Goal: Task Accomplishment & Management: Complete application form

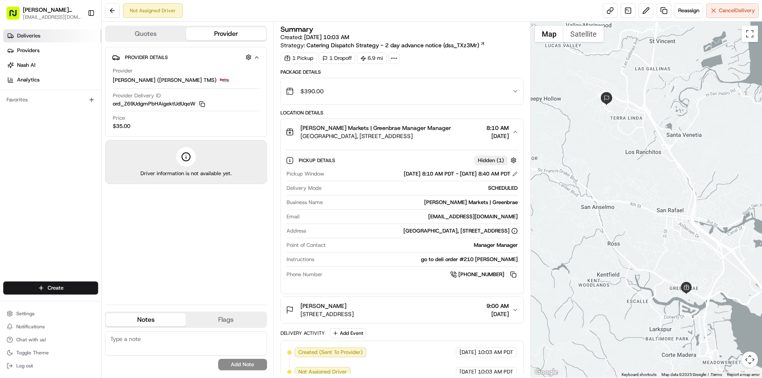
click at [46, 36] on link "Deliveries" at bounding box center [52, 35] width 98 height 13
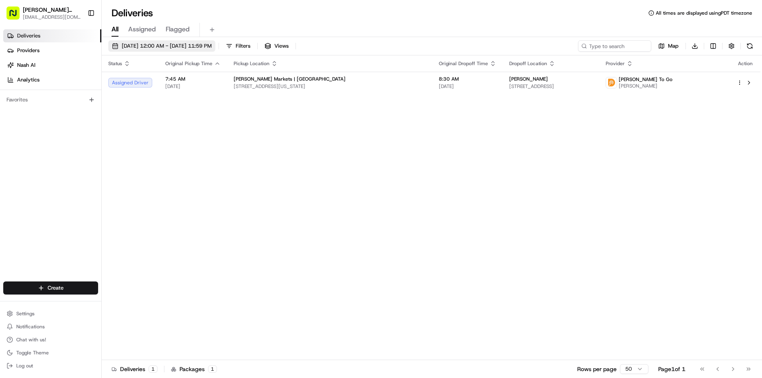
click at [170, 50] on button "08/20/2025 12:00 AM - 08/20/2025 11:59 PM" at bounding box center [161, 45] width 107 height 11
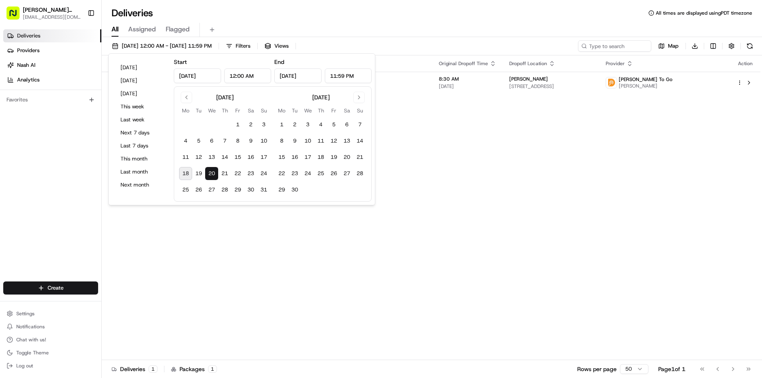
click at [187, 174] on button "18" at bounding box center [185, 173] width 13 height 13
type input "Aug 18, 2025"
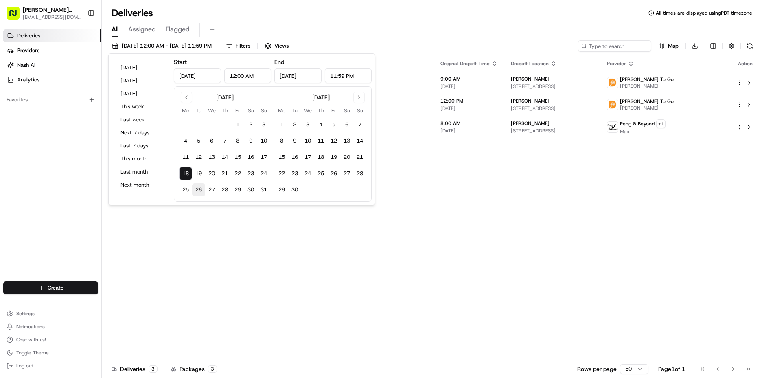
click at [204, 189] on button "26" at bounding box center [198, 189] width 13 height 13
type input "Aug 26, 2025"
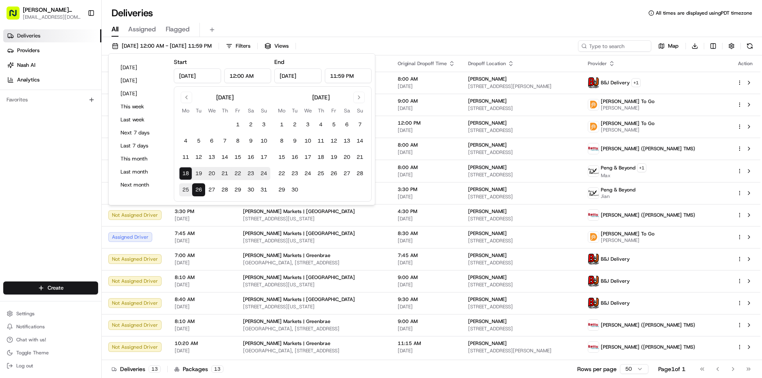
click at [508, 29] on div "All Assigned Flagged" at bounding box center [432, 30] width 660 height 14
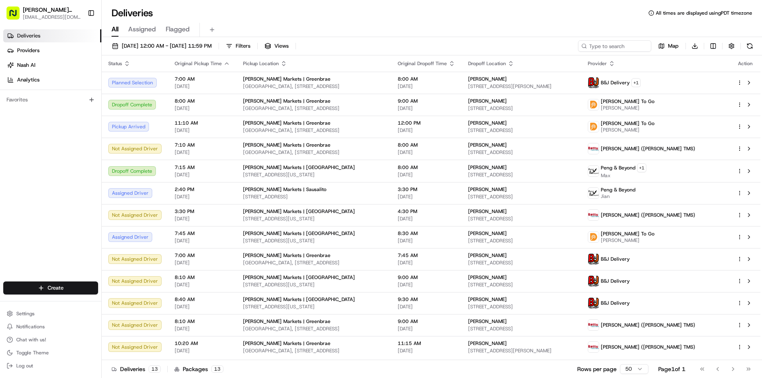
click at [750, 63] on div "Action" at bounding box center [745, 63] width 17 height 7
click at [743, 64] on div "Action" at bounding box center [745, 63] width 17 height 7
click at [735, 48] on button "button" at bounding box center [731, 45] width 11 height 11
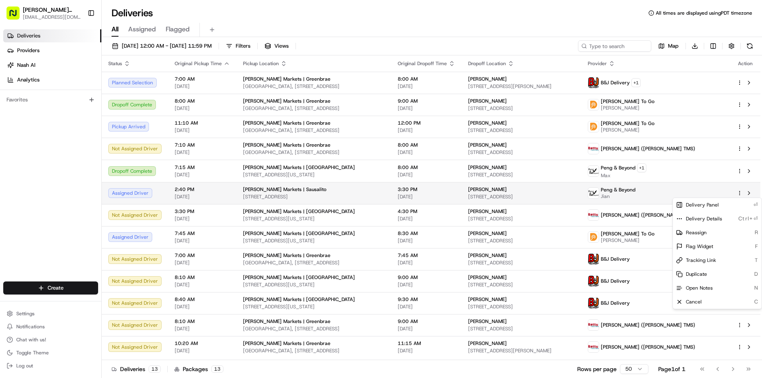
click at [741, 192] on html "Mollie Stone's Markets mlaplaca@molliestones.com Toggle Sidebar Deliveries Prov…" at bounding box center [381, 189] width 762 height 378
click at [708, 300] on div "Cancel C" at bounding box center [717, 302] width 89 height 14
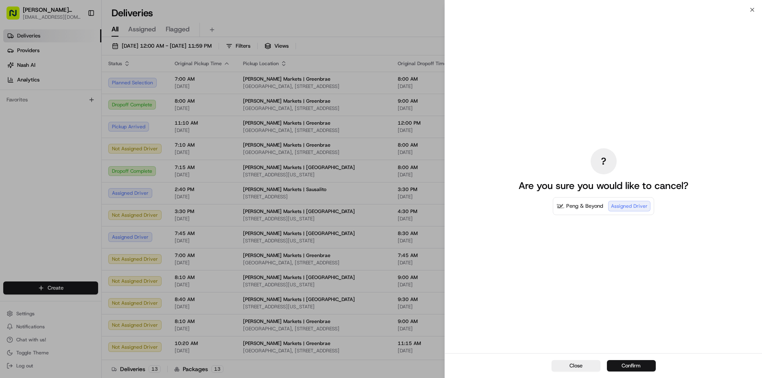
click at [631, 362] on button "Confirm" at bounding box center [631, 365] width 49 height 11
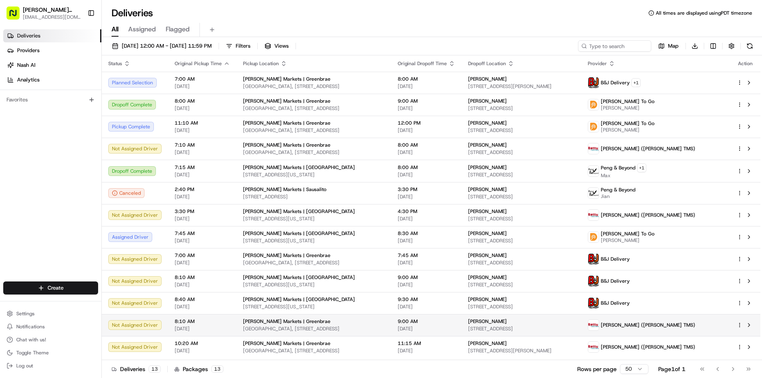
click at [385, 325] on span "Bon Air Shopping Center, 270 Bon Air Center, Greenbrae, CA 94904, USA" at bounding box center [314, 328] width 142 height 7
click at [270, 324] on span "[PERSON_NAME] Markets | Greenbrae" at bounding box center [287, 321] width 88 height 7
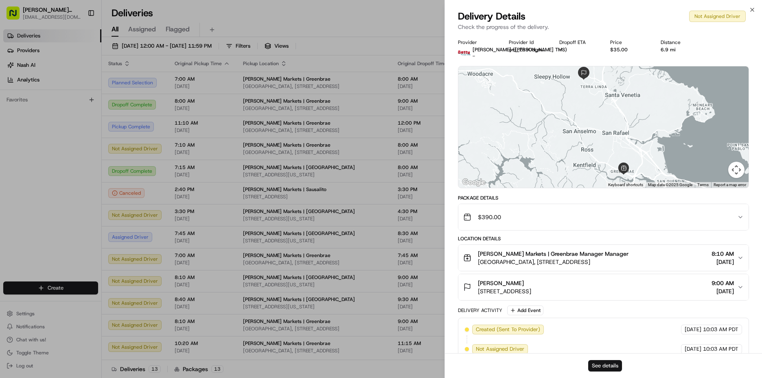
click at [601, 369] on button "See details" at bounding box center [605, 365] width 34 height 11
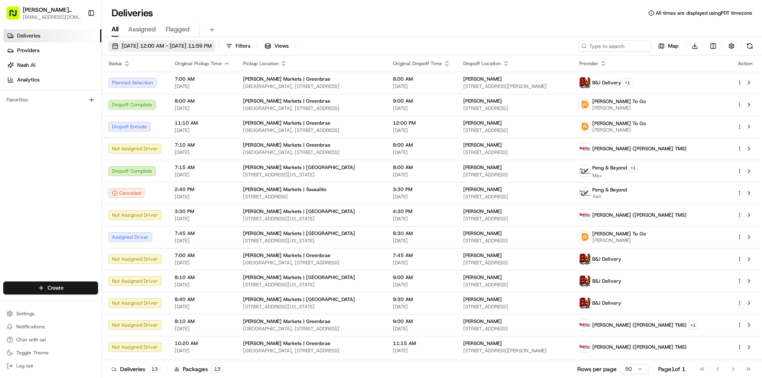
click at [125, 46] on span "08/18/2025 12:00 AM - 08/26/2025 11:59 PM" at bounding box center [167, 45] width 90 height 7
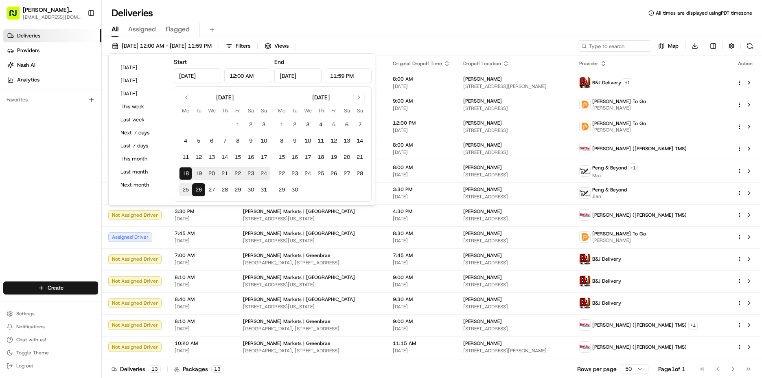
click at [197, 174] on button "19" at bounding box center [198, 173] width 13 height 13
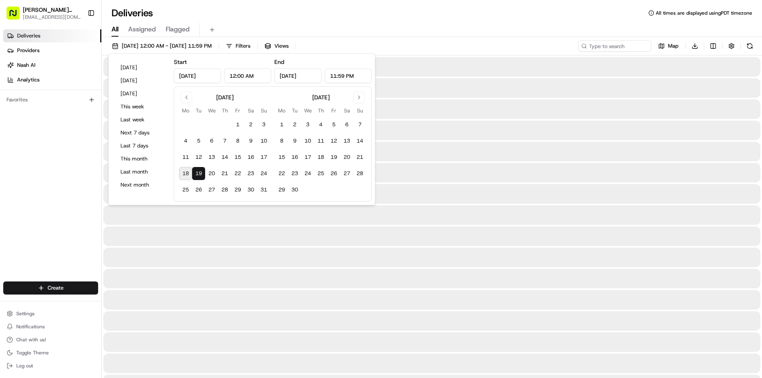
type input "Aug 19, 2025"
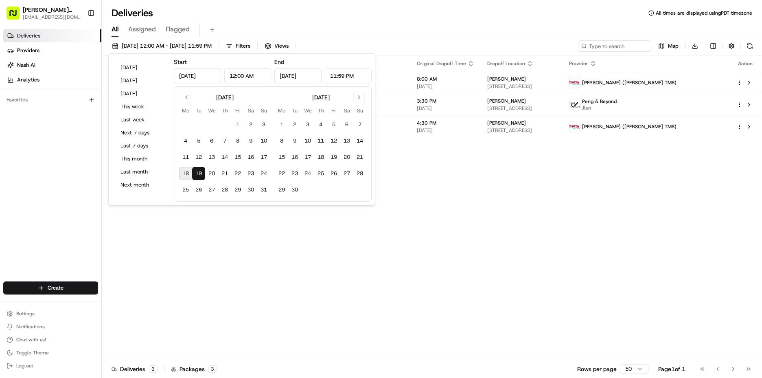
click at [188, 175] on button "18" at bounding box center [185, 173] width 13 height 13
type input "Aug 18, 2025"
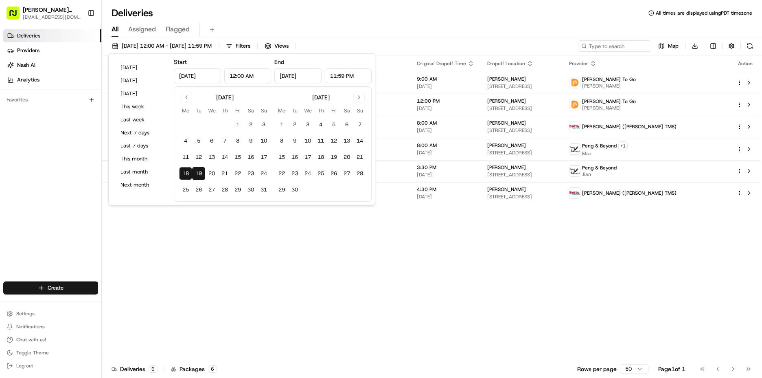
click at [470, 226] on div "Status Original Pickup Time Pickup Location Original Dropoff Time Dropoff Locat…" at bounding box center [431, 207] width 659 height 305
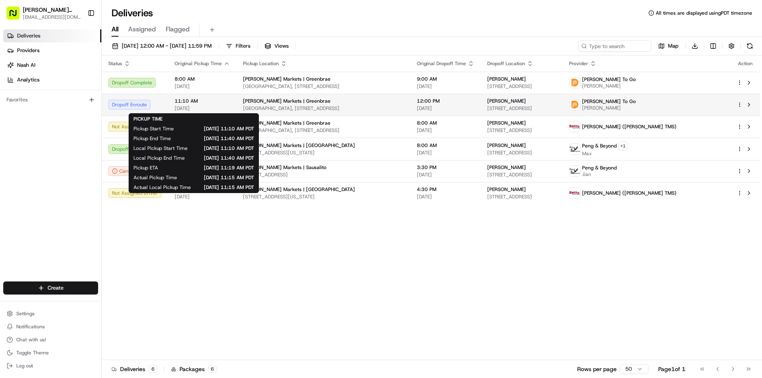
click at [195, 99] on span "11:10 AM" at bounding box center [202, 101] width 55 height 7
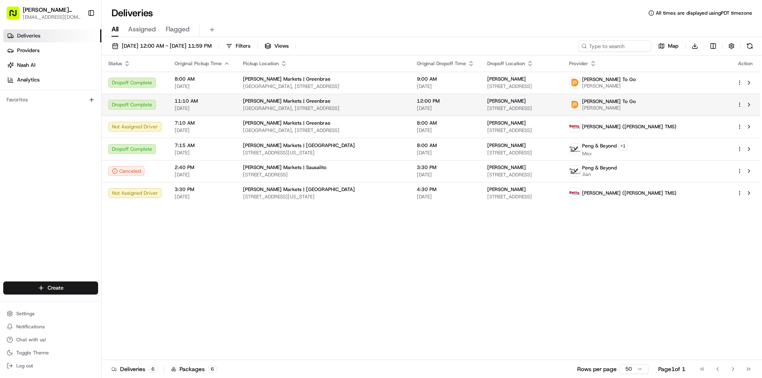
click at [147, 108] on div "Dropoff Complete" at bounding box center [134, 105] width 53 height 10
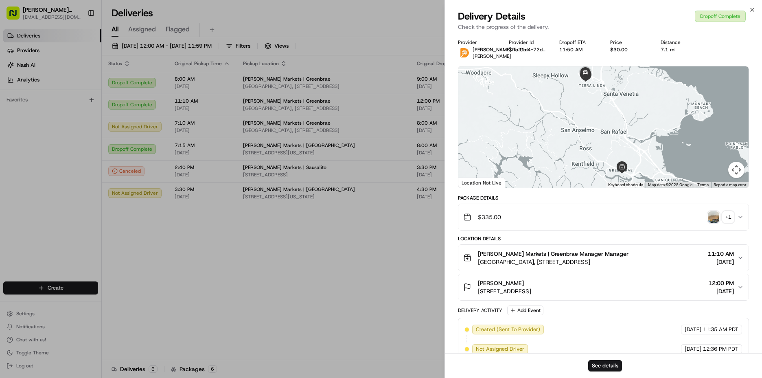
click at [716, 216] on img "button" at bounding box center [713, 216] width 11 height 11
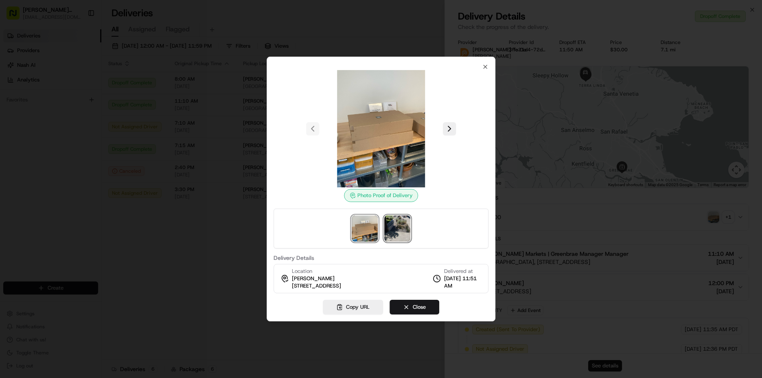
click at [396, 220] on img at bounding box center [397, 228] width 26 height 26
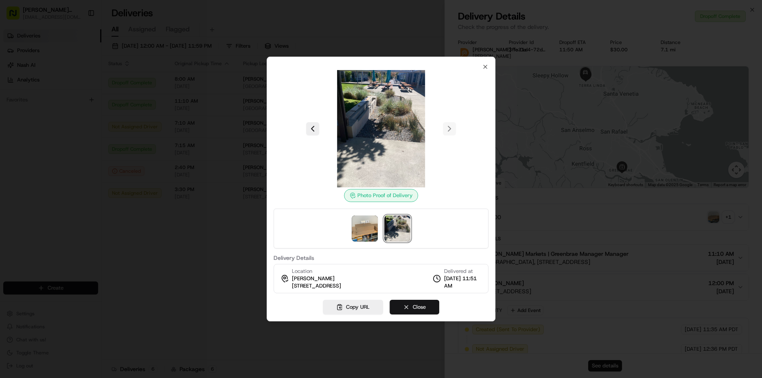
click at [435, 305] on button "Close" at bounding box center [415, 307] width 50 height 15
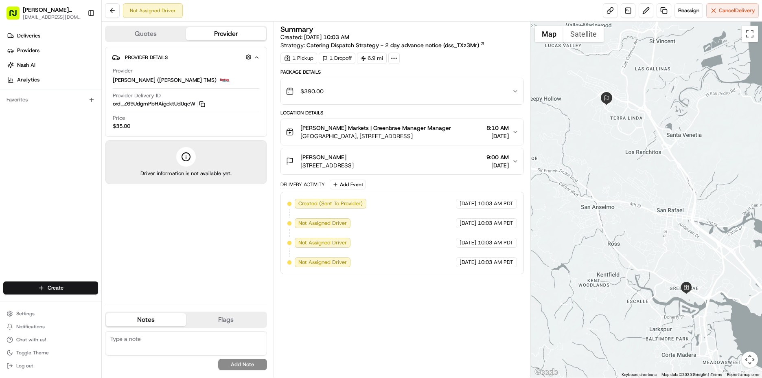
click at [384, 131] on span "[PERSON_NAME] Markets | Greenbrae Manager Manager" at bounding box center [376, 128] width 151 height 8
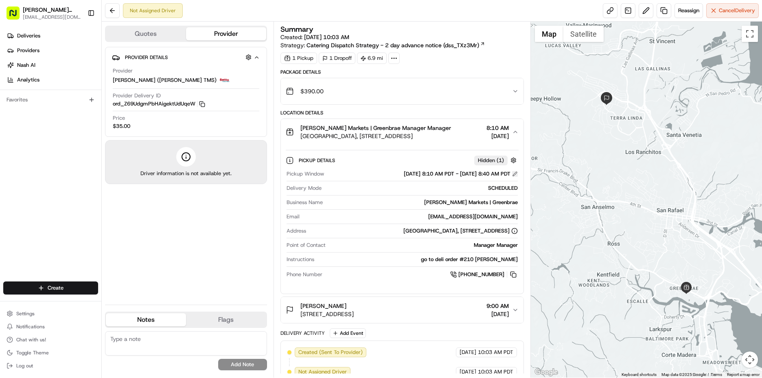
click at [512, 173] on button at bounding box center [515, 174] width 6 height 6
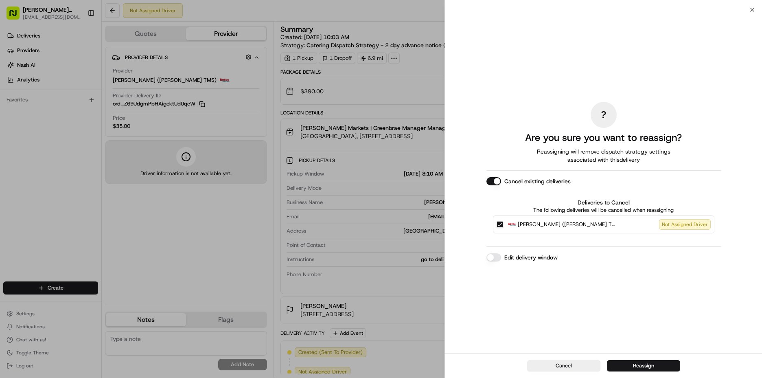
click at [538, 259] on label "Edit delivery window" at bounding box center [531, 257] width 53 height 8
click at [501, 259] on button "Edit delivery window" at bounding box center [494, 257] width 15 height 8
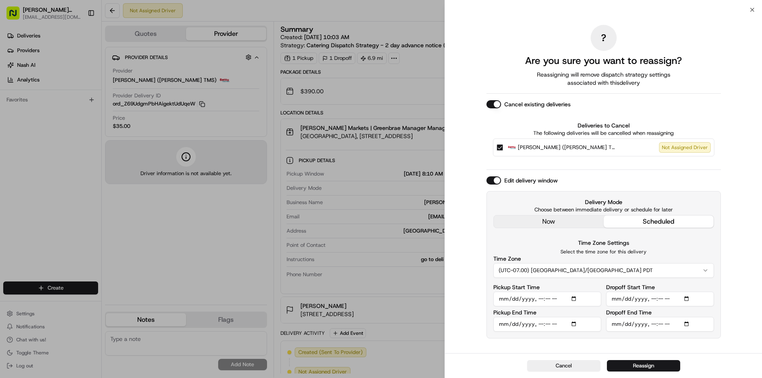
click at [514, 297] on input "Pickup Start Time" at bounding box center [548, 299] width 108 height 15
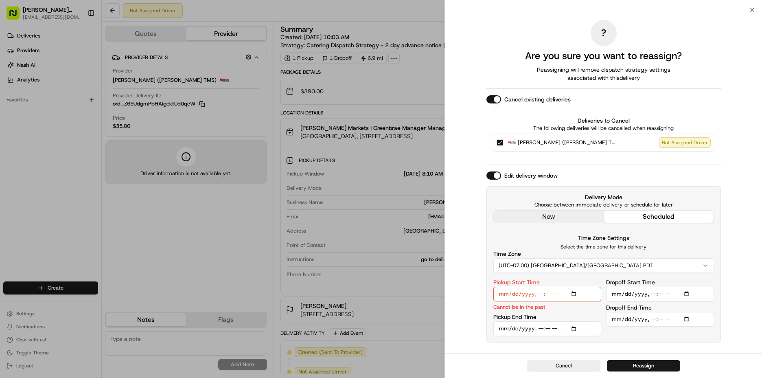
type input "2025-08-24T08:10"
click at [514, 327] on input "Pickup End Time" at bounding box center [548, 328] width 108 height 15
type input "2025-08-24T08:40"
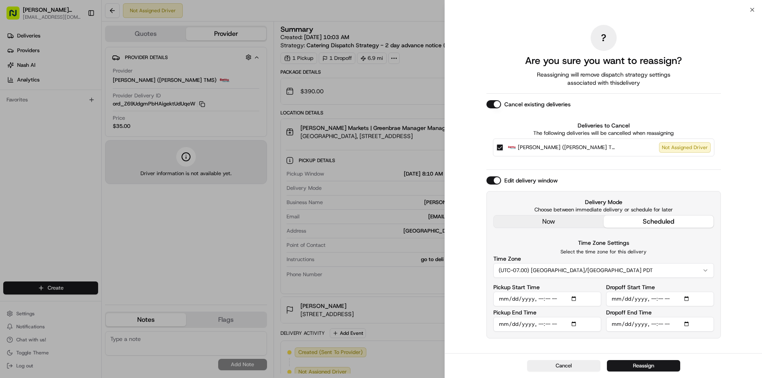
click at [627, 301] on input "Dropoff Start Time" at bounding box center [660, 299] width 108 height 15
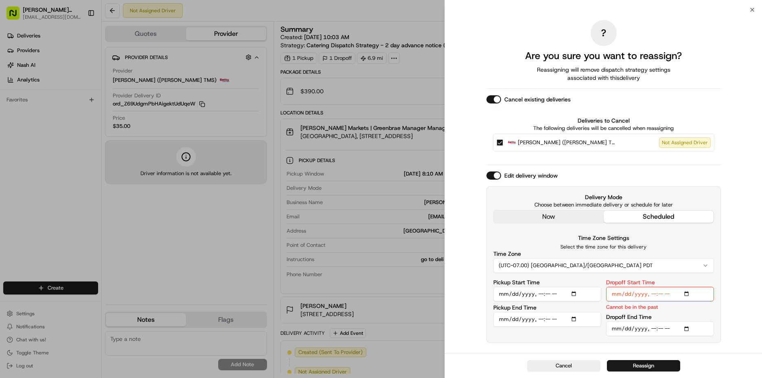
type input "2025-08-24T08:30"
click at [629, 327] on input "Dropoff End Time" at bounding box center [660, 328] width 108 height 15
click at [627, 328] on input "Dropoff End Time" at bounding box center [660, 328] width 108 height 15
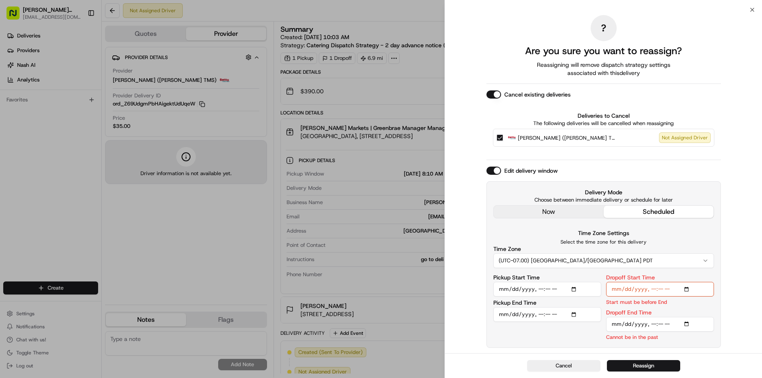
type input "2025-08-24T09:00"
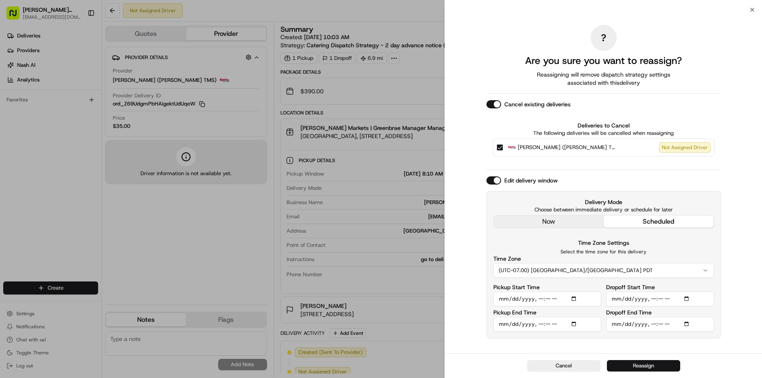
click at [649, 364] on button "Reassign" at bounding box center [643, 365] width 73 height 11
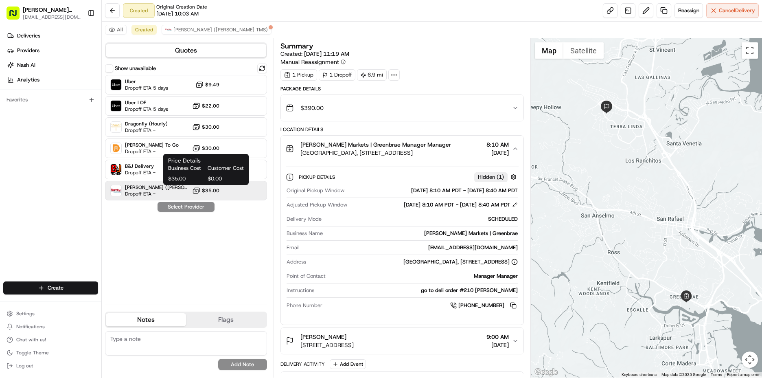
click at [211, 193] on span "$35.00" at bounding box center [211, 190] width 18 height 7
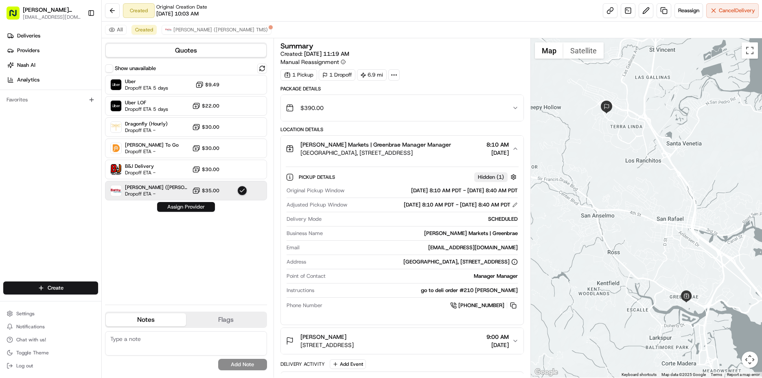
click at [187, 206] on button "Assign Provider" at bounding box center [186, 207] width 58 height 10
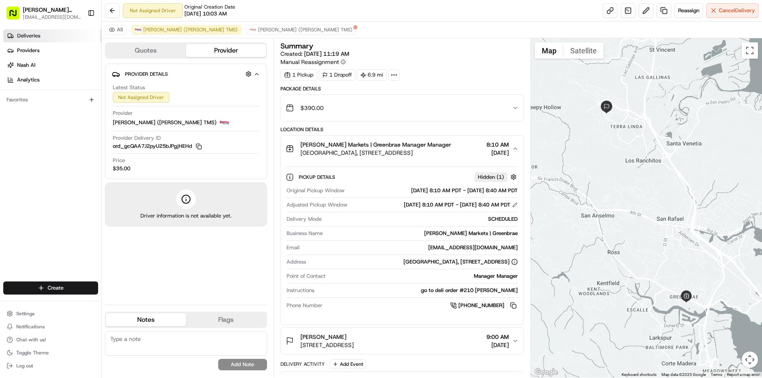
click at [18, 36] on span "Deliveries" at bounding box center [28, 35] width 23 height 7
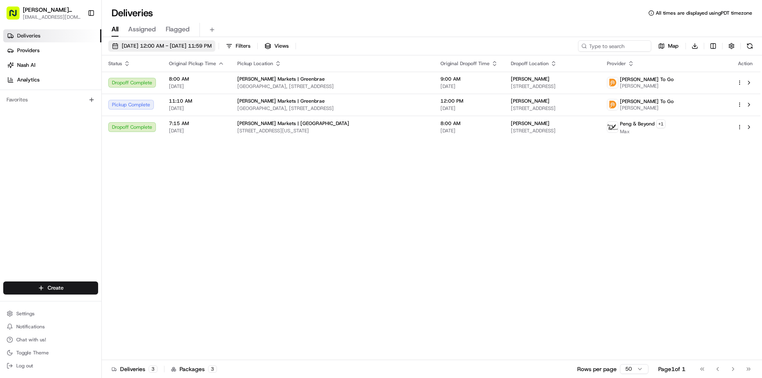
click at [149, 42] on button "08/18/2025 12:00 AM - 08/18/2025 11:59 PM" at bounding box center [161, 45] width 107 height 11
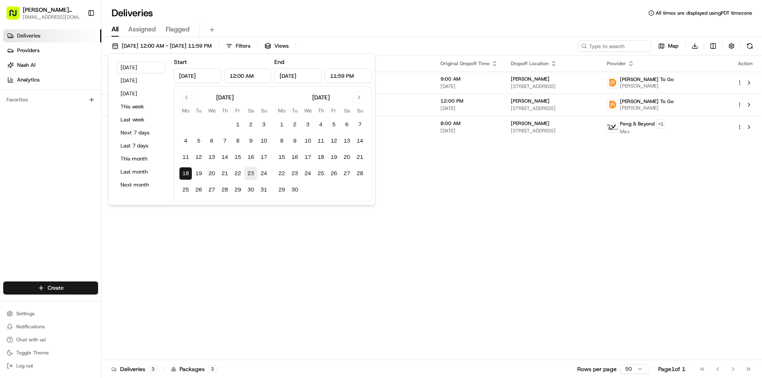
click at [253, 175] on button "23" at bounding box center [250, 173] width 13 height 13
type input "Aug 23, 2025"
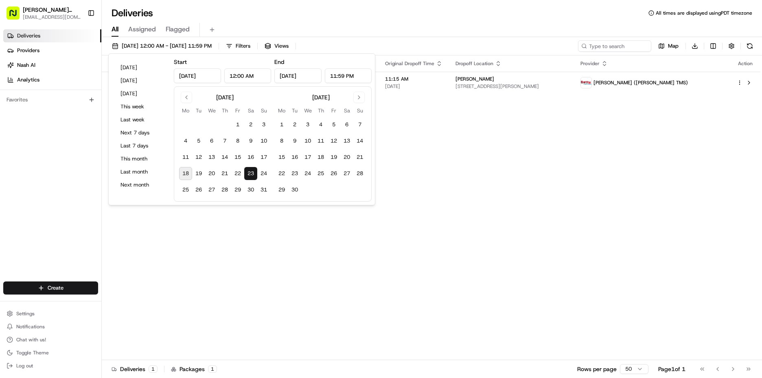
click at [573, 168] on div "Status Original Pickup Time Pickup Location Original Dropoff Time Dropoff Locat…" at bounding box center [431, 207] width 659 height 305
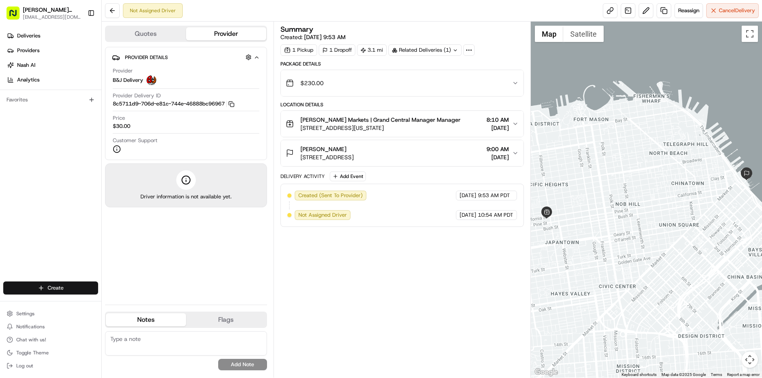
click at [53, 290] on html "[PERSON_NAME] Markets [EMAIL_ADDRESS][DOMAIN_NAME] Toggle Sidebar Deliveries Pr…" at bounding box center [381, 189] width 762 height 378
click at [123, 302] on link "Delivery" at bounding box center [147, 303] width 91 height 15
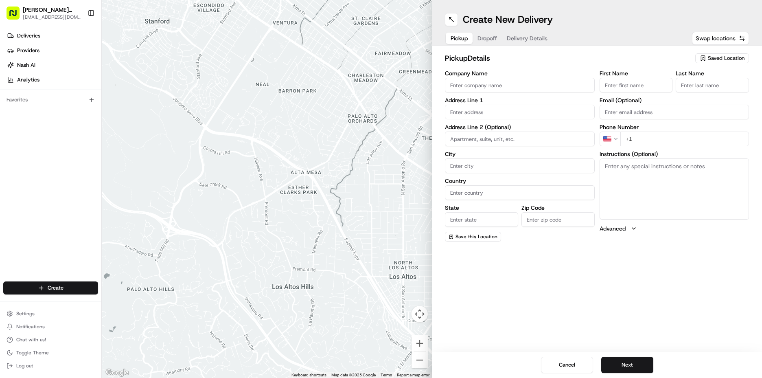
click at [721, 57] on span "Saved Location" at bounding box center [726, 58] width 37 height 7
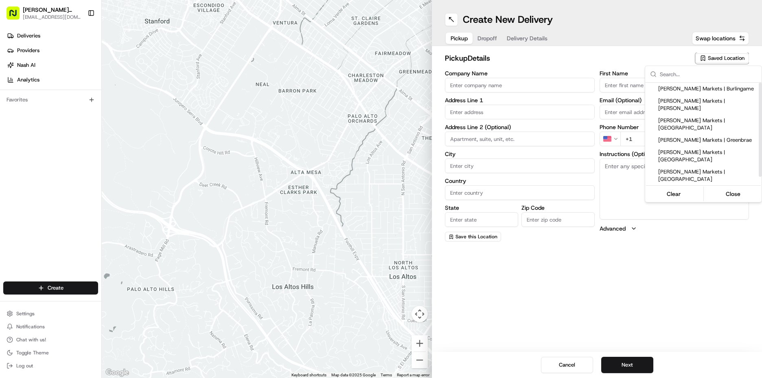
click at [701, 207] on span "[PERSON_NAME] Markets | Sausalito" at bounding box center [708, 210] width 100 height 7
type input "[PERSON_NAME] Markets | Sausalito"
type input "[STREET_ADDRESS]"
type input "Sausalito"
type input "US"
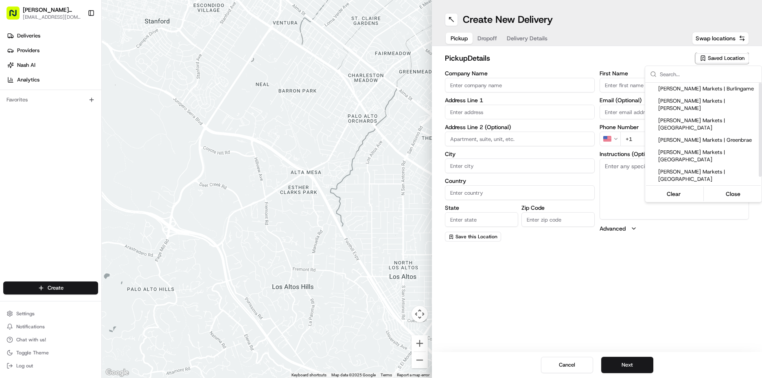
type input "CA"
type input "94965"
type input "Manager"
type input "[EMAIL_ADDRESS][DOMAIN_NAME]"
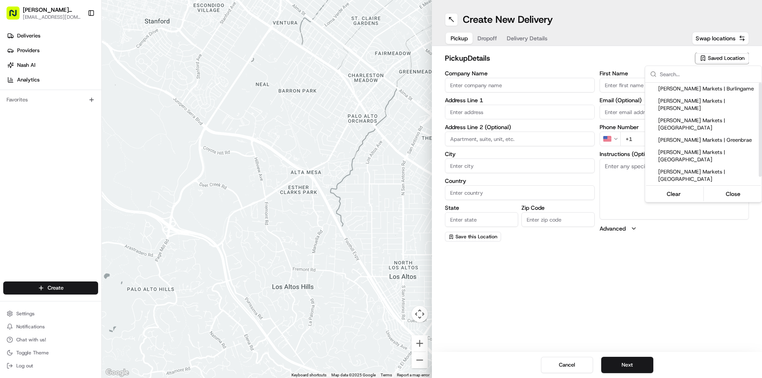
type input "[PHONE_NUMBER]"
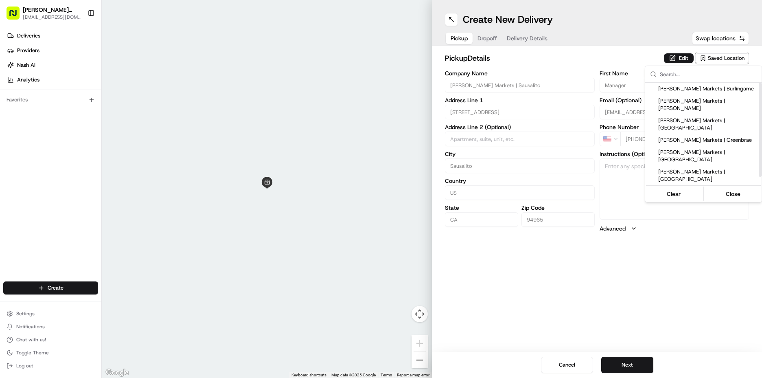
click at [647, 278] on html "[PERSON_NAME] Markets [EMAIL_ADDRESS][DOMAIN_NAME] Toggle Sidebar Deliveries Pr…" at bounding box center [381, 189] width 762 height 378
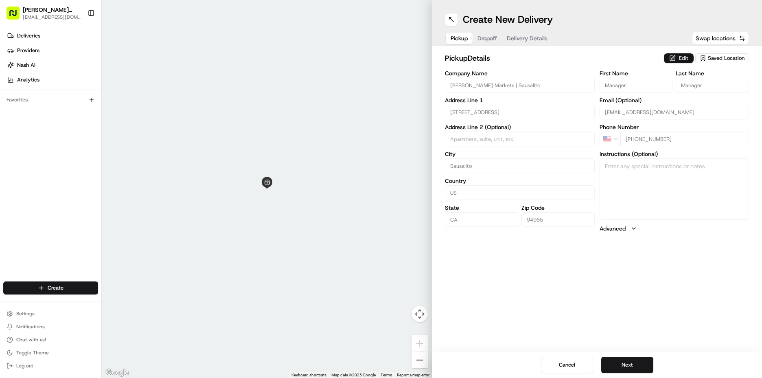
click at [684, 59] on button "Edit" at bounding box center [679, 58] width 30 height 10
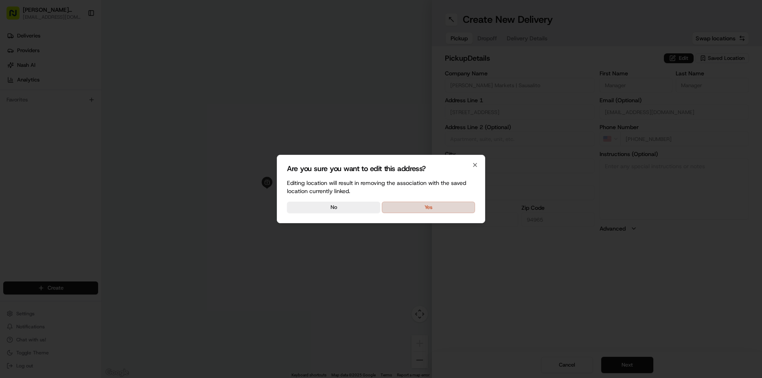
click at [458, 208] on button "Yes" at bounding box center [428, 207] width 93 height 11
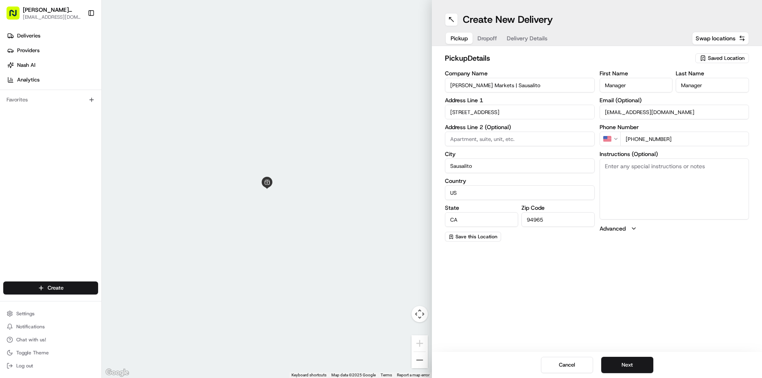
click at [639, 187] on textarea "Instructions (Optional)" at bounding box center [675, 188] width 150 height 61
type textarea "go to deli order #3 [PERSON_NAME]"
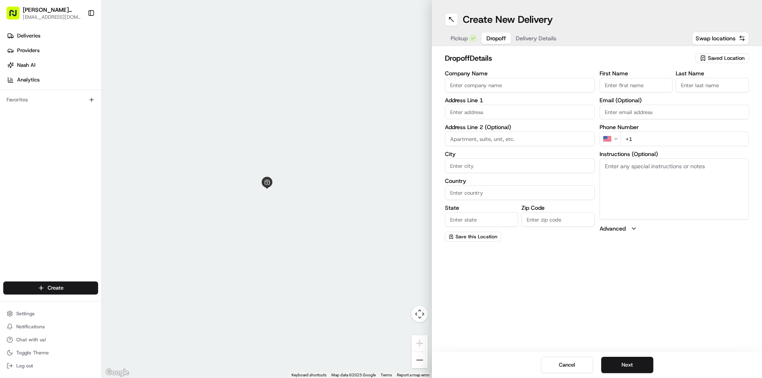
click at [483, 39] on button "Dropoff" at bounding box center [496, 38] width 29 height 11
click at [611, 82] on input "First Name" at bounding box center [636, 85] width 73 height 15
type input "[PERSON_NAME]"
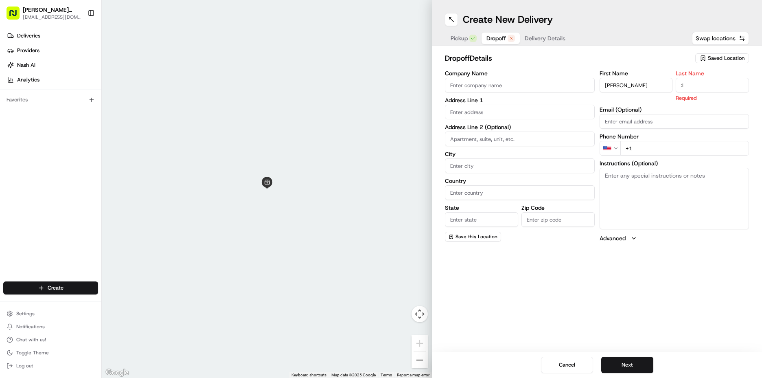
type input ":"
type input "[PERSON_NAME]"
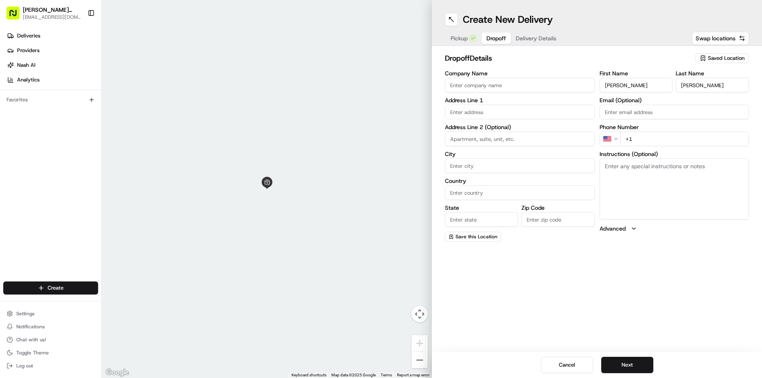
click at [673, 136] on input "+1" at bounding box center [685, 139] width 129 height 15
click at [616, 172] on textarea "Instructions (Optional)" at bounding box center [675, 188] width 150 height 61
paste textarea "[PERSON_NAME] B’s homeport is located on [GEOGRAPHIC_DATA]’s southern edge. Sli…"
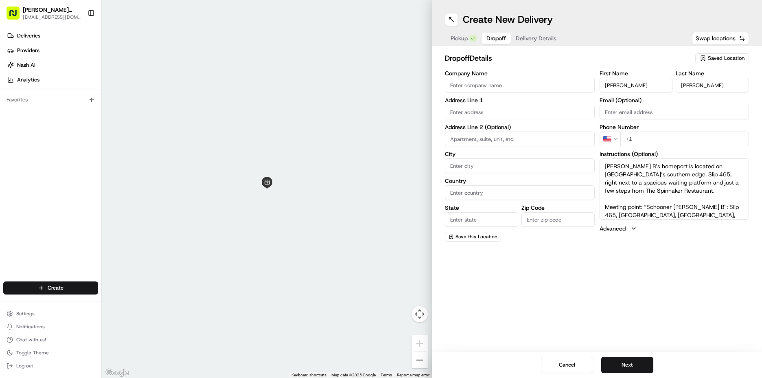
drag, startPoint x: 629, startPoint y: 165, endPoint x: 684, endPoint y: 166, distance: 55.4
click at [684, 166] on textarea "[PERSON_NAME] B’s homeport is located on [GEOGRAPHIC_DATA]’s southern edge. Sli…" at bounding box center [675, 188] width 150 height 61
drag, startPoint x: 641, startPoint y: 167, endPoint x: 649, endPoint y: 166, distance: 8.6
click at [649, 166] on textarea "[PERSON_NAME]’s boat on Sausalito Yacht Harbor’s southern edge. Slip 465, right…" at bounding box center [675, 188] width 150 height 61
click at [651, 166] on textarea "[PERSON_NAME]’s boat on Sausalito Yacht Harbor’s southern edge. Slip 465, right…" at bounding box center [675, 188] width 150 height 61
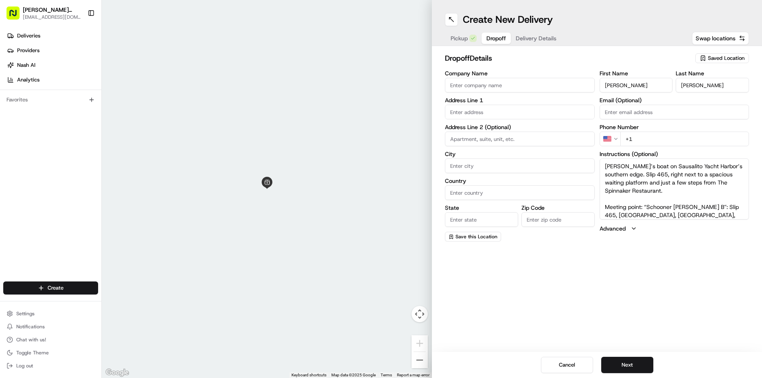
drag, startPoint x: 646, startPoint y: 175, endPoint x: 601, endPoint y: 176, distance: 44.8
click at [601, 176] on textarea "[PERSON_NAME]’s boat on Sausalito Yacht Harbor’s southern edge. Slip 465, right…" at bounding box center [675, 188] width 150 height 61
drag, startPoint x: 643, startPoint y: 198, endPoint x: 583, endPoint y: 199, distance: 60.7
click at [587, 198] on div "Company Name Address Line 1 Address Line 2 (Optional) City Country State Zip Co…" at bounding box center [597, 155] width 304 height 171
drag, startPoint x: 690, startPoint y: 186, endPoint x: 614, endPoint y: 165, distance: 78.0
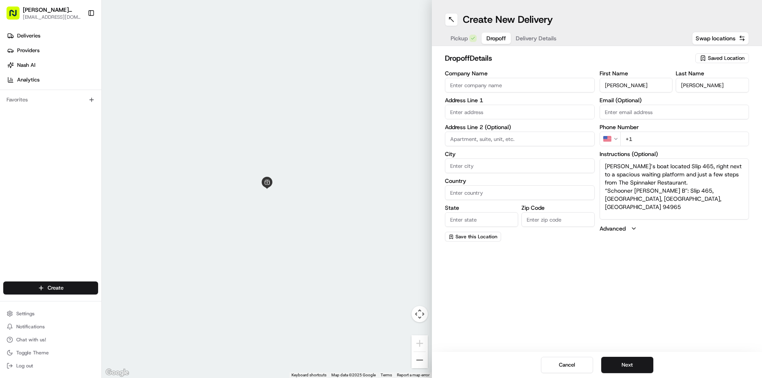
click at [603, 167] on textarea "[PERSON_NAME]’s boat located Slip 465, right next to a spacious waiting platfor…" at bounding box center [675, 188] width 150 height 61
click at [643, 200] on textarea "“Schooner [PERSON_NAME] B”: Slip 465, [GEOGRAPHIC_DATA], [GEOGRAPHIC_DATA], [GE…" at bounding box center [675, 188] width 150 height 61
click at [656, 206] on textarea "“Schooner [PERSON_NAME] B”: Slip 465, [GEOGRAPHIC_DATA], [GEOGRAPHIC_DATA], [GE…" at bounding box center [675, 188] width 150 height 61
drag, startPoint x: 674, startPoint y: 192, endPoint x: 605, endPoint y: 198, distance: 69.1
click at [605, 198] on textarea "“Schooner [PERSON_NAME] B”: Slip 465, [GEOGRAPHIC_DATA], [GEOGRAPHIC_DATA], [GE…" at bounding box center [675, 188] width 150 height 61
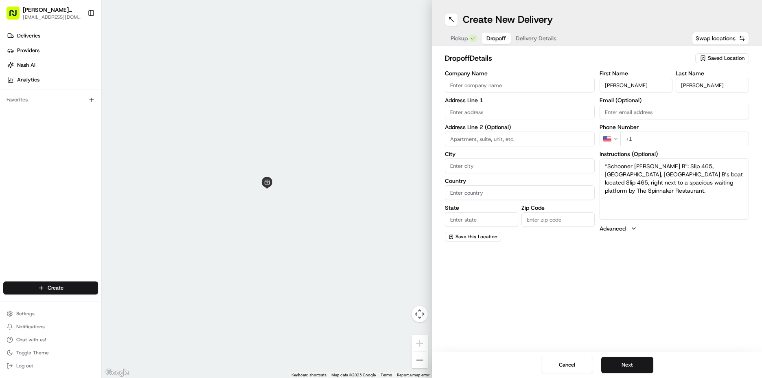
click at [686, 194] on textarea "“Schooner [PERSON_NAME] B”: Slip 465, [GEOGRAPHIC_DATA], [GEOGRAPHIC_DATA] B’s …" at bounding box center [675, 188] width 150 height 61
type textarea "“Schooner [PERSON_NAME] B”: Slip 465, [GEOGRAPHIC_DATA], [GEOGRAPHIC_DATA] B’s …"
click at [656, 140] on input "+1" at bounding box center [685, 139] width 129 height 15
type input "[PHONE_NUMBER]"
click at [702, 195] on textarea "“Schooner [PERSON_NAME] B”: Slip 465, [GEOGRAPHIC_DATA], [GEOGRAPHIC_DATA] B’s …" at bounding box center [675, 188] width 150 height 61
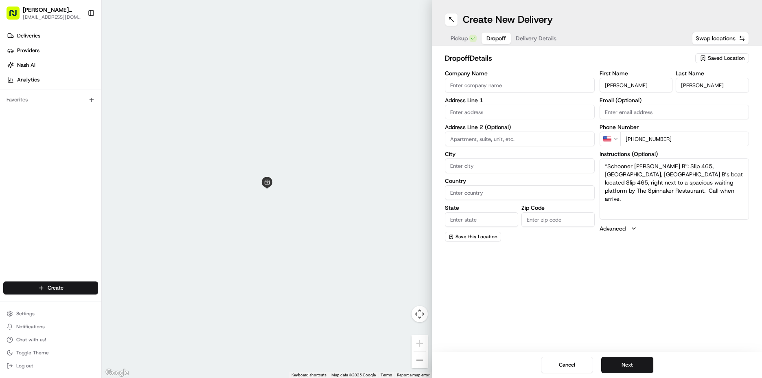
type textarea "“Schooner [PERSON_NAME] B”: Slip 465, [GEOGRAPHIC_DATA], [GEOGRAPHIC_DATA] B’s …"
click at [501, 114] on input "text" at bounding box center [520, 112] width 150 height 15
type input "slip 465"
click at [482, 279] on div "Create New Delivery Pickup Dropoff Delivery Details Swap locations dropoff Deta…" at bounding box center [597, 189] width 330 height 378
click at [480, 138] on input at bounding box center [520, 139] width 150 height 15
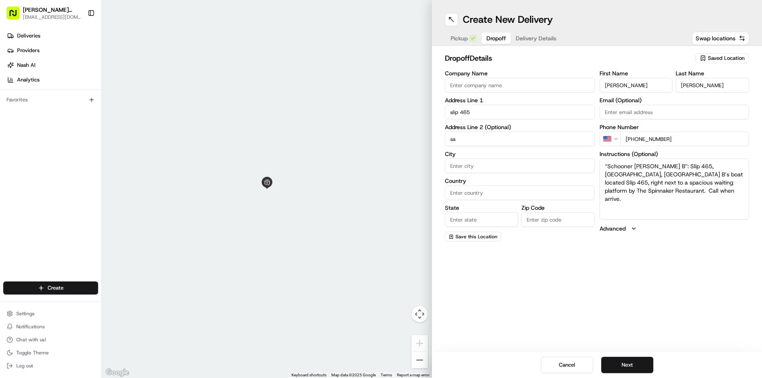
type input "s"
type input "Sausalito"
type input "[PERSON_NAME] Markets | Sausalito"
type input "US"
type input "CA"
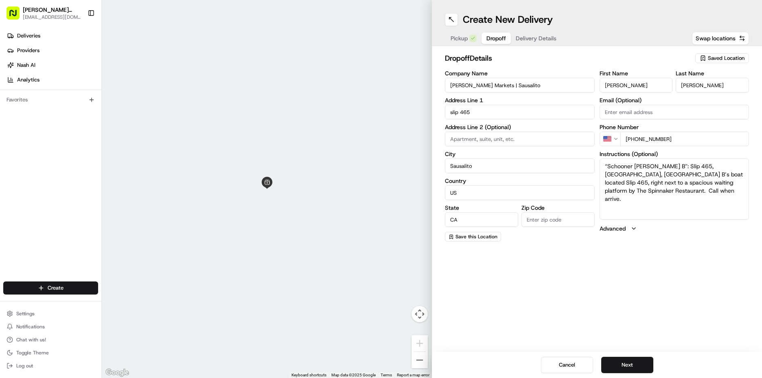
type input "94965"
type input "[EMAIL_ADDRESS][DOMAIN_NAME]"
click at [482, 274] on div "Create New Delivery Pickup Dropoff Delivery Details Swap locations dropoff Deta…" at bounding box center [597, 189] width 330 height 378
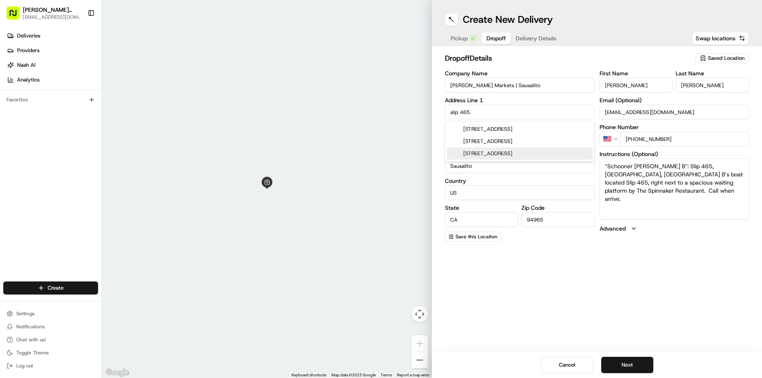
click at [492, 111] on input "slip 465" at bounding box center [520, 112] width 150 height 15
drag, startPoint x: 485, startPoint y: 114, endPoint x: 435, endPoint y: 114, distance: 50.1
click at [435, 114] on div "dropoff Details Saved Location Company Name [PERSON_NAME] Markets | Sausalito A…" at bounding box center [597, 147] width 330 height 202
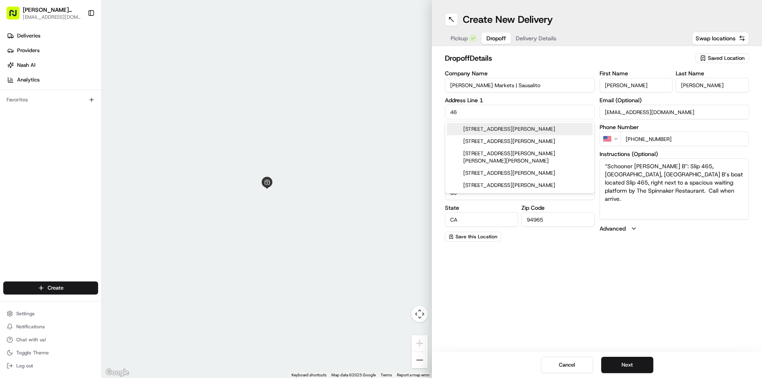
type input "4"
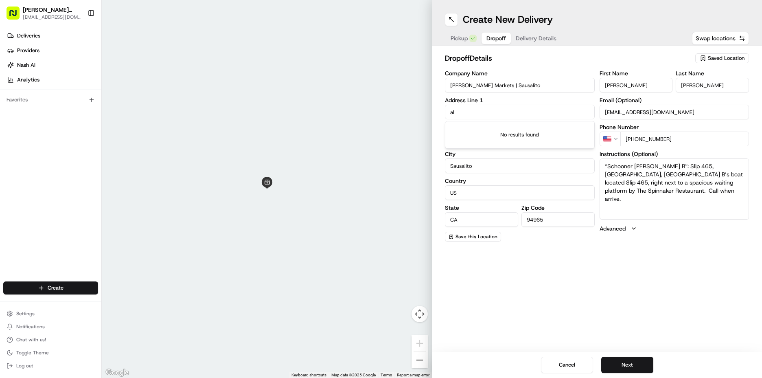
type input "a"
type input "slip 465 sausalito yacht harbor sausalito Ca"
drag, startPoint x: 501, startPoint y: 112, endPoint x: 389, endPoint y: 124, distance: 112.6
click at [389, 124] on div "← Move left → Move right ↑ Move up ↓ Move down + Zoom in - Zoom out Home Jump l…" at bounding box center [432, 189] width 660 height 378
drag, startPoint x: 500, startPoint y: 320, endPoint x: 499, endPoint y: 308, distance: 12.3
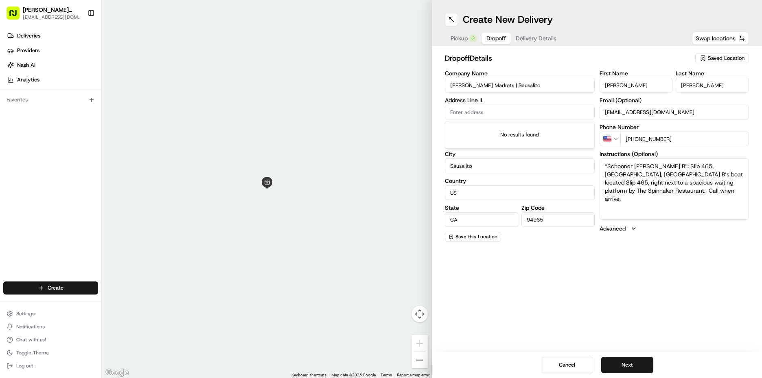
click at [500, 320] on div "Create New Delivery Pickup Dropoff Delivery Details Swap locations dropoff Deta…" at bounding box center [597, 189] width 330 height 378
click at [488, 117] on input "text" at bounding box center [520, 112] width 150 height 15
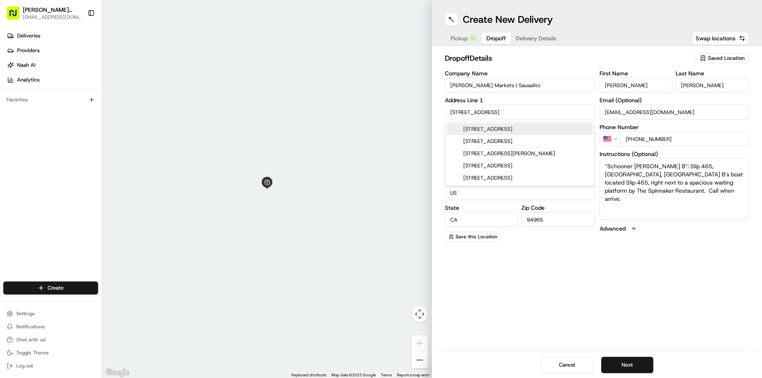
click at [517, 129] on div "[STREET_ADDRESS]" at bounding box center [520, 129] width 146 height 12
type input "[STREET_ADDRESS]"
type input "[GEOGRAPHIC_DATA]"
type input "[STREET_ADDRESS]"
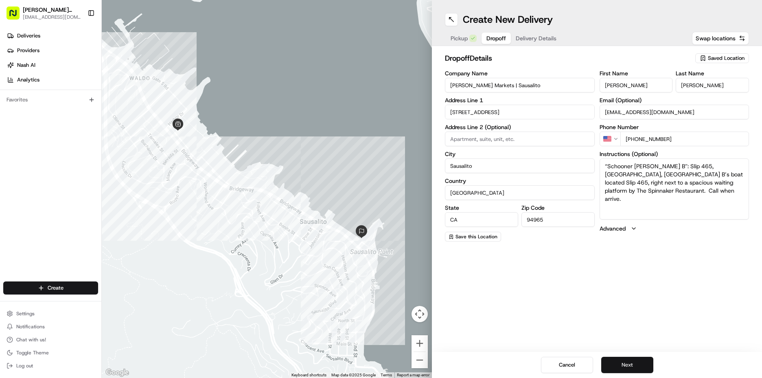
click at [619, 366] on button "Next" at bounding box center [627, 365] width 52 height 16
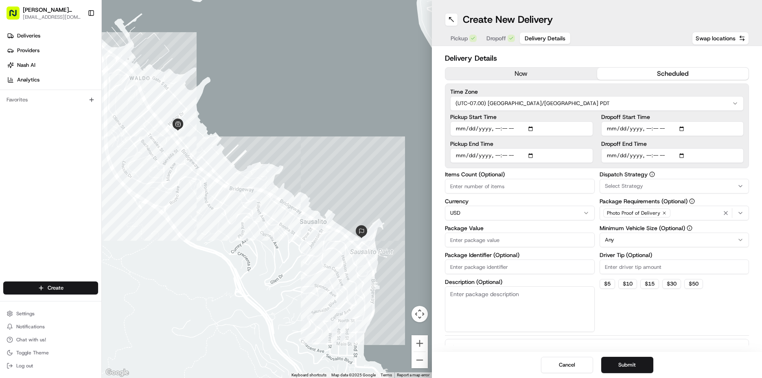
click at [637, 76] on button "scheduled" at bounding box center [673, 74] width 152 height 12
click at [458, 129] on input "Pickup Start Time" at bounding box center [521, 128] width 143 height 15
click at [493, 128] on input "Pickup Start Time" at bounding box center [521, 128] width 143 height 15
type input "[DATE]T11:00"
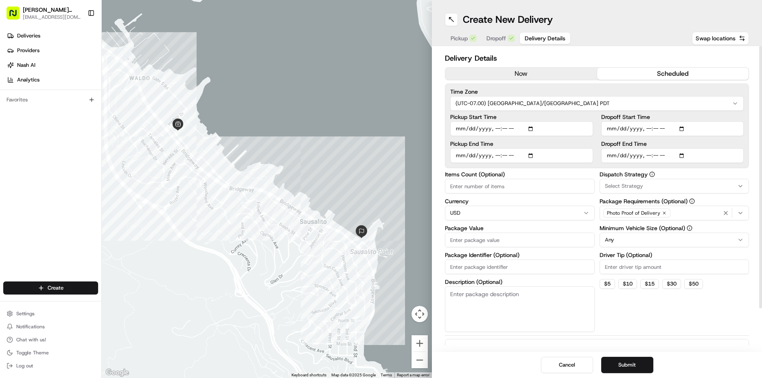
click at [463, 158] on input "Pickup End Time" at bounding box center [521, 155] width 143 height 15
click at [497, 157] on input "Pickup End Time" at bounding box center [521, 155] width 143 height 15
type input "[DATE]T11:30"
click at [610, 130] on input "Dropoff Start Time" at bounding box center [672, 128] width 143 height 15
click at [620, 130] on input "Dropoff Start Time" at bounding box center [672, 128] width 143 height 15
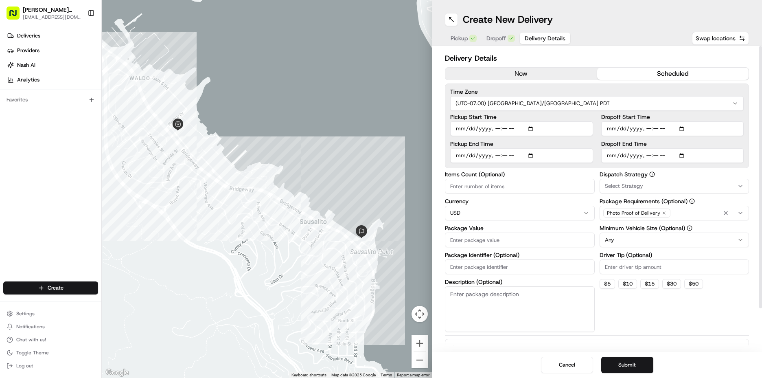
click at [645, 128] on input "Dropoff Start Time" at bounding box center [672, 128] width 143 height 15
type input "[DATE]T11:15"
click at [609, 154] on input "Dropoff End Time" at bounding box center [672, 155] width 143 height 15
click at [646, 156] on input "Dropoff End Time" at bounding box center [672, 155] width 143 height 15
type input "[DATE]T11:45"
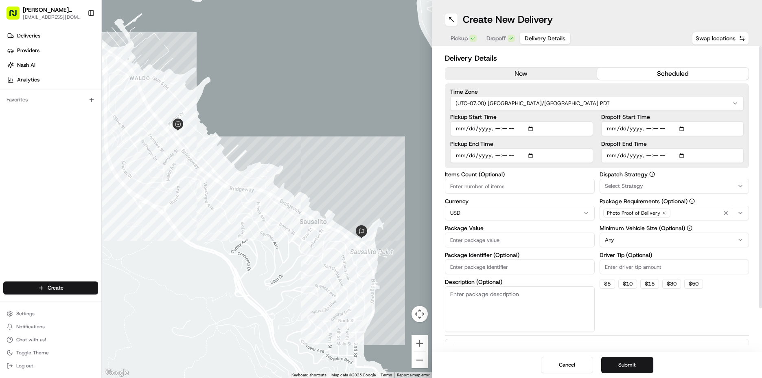
click at [643, 183] on div "Select Strategy" at bounding box center [675, 185] width 146 height 7
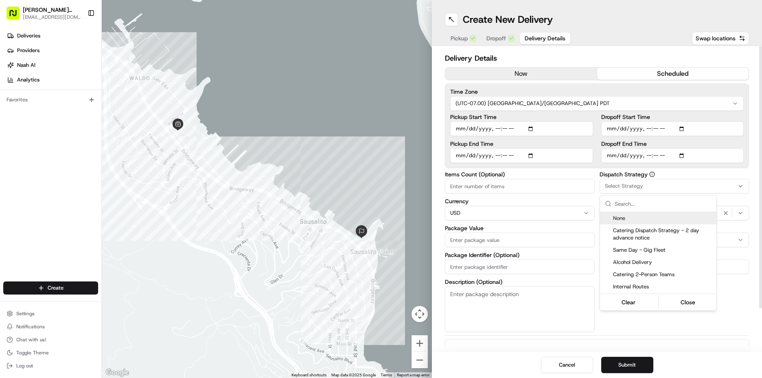
click at [643, 183] on html "[PERSON_NAME] Markets [EMAIL_ADDRESS][DOMAIN_NAME] Toggle Sidebar Deliveries Pr…" at bounding box center [381, 189] width 762 height 378
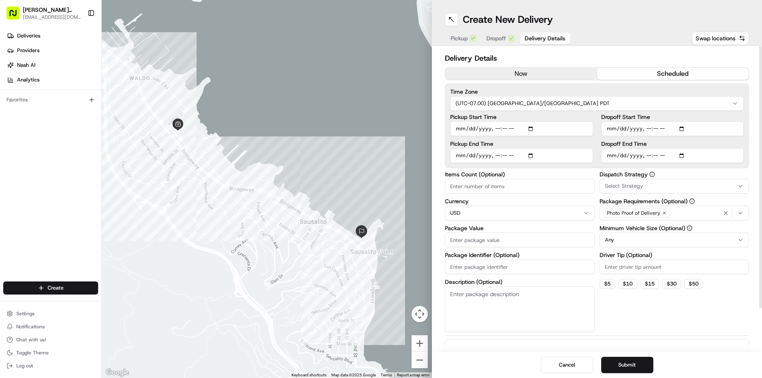
click at [643, 183] on div "Select Strategy" at bounding box center [675, 185] width 146 height 7
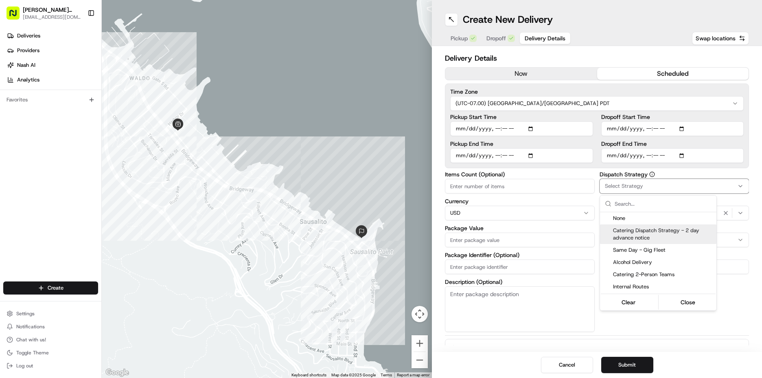
click at [644, 243] on div "Catering Dispatch Strategy - 2 day advance notice" at bounding box center [658, 234] width 116 height 20
click at [738, 298] on html "[PERSON_NAME] Markets [EMAIL_ADDRESS][DOMAIN_NAME] Toggle Sidebar Deliveries Pr…" at bounding box center [381, 189] width 762 height 378
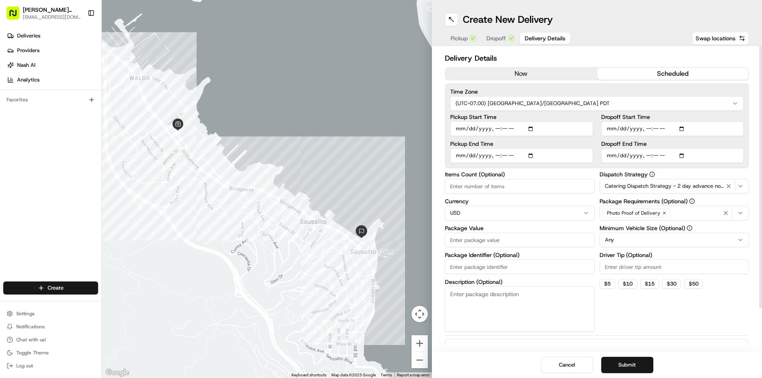
click at [656, 268] on input "Driver Tip (Optional)" at bounding box center [675, 266] width 150 height 15
click at [657, 240] on html "[PERSON_NAME] Markets [EMAIL_ADDRESS][DOMAIN_NAME] Toggle Sidebar Deliveries Pr…" at bounding box center [381, 189] width 762 height 378
drag, startPoint x: 637, startPoint y: 292, endPoint x: 632, endPoint y: 285, distance: 8.8
click at [497, 235] on input "Package Value" at bounding box center [520, 240] width 150 height 15
type input "310.60"
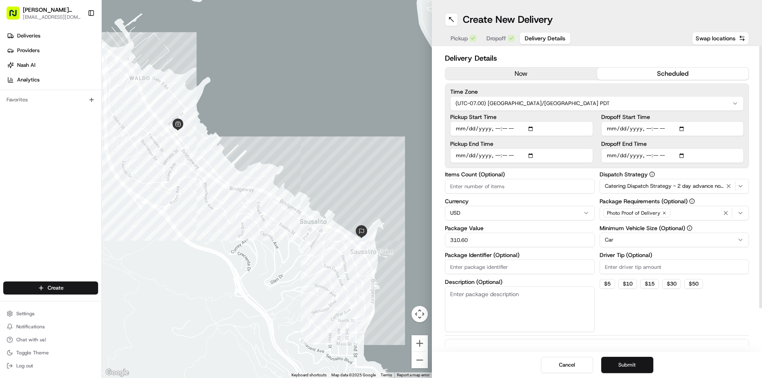
click at [647, 364] on button "Submit" at bounding box center [627, 365] width 52 height 16
